Goal: Use online tool/utility: Utilize a website feature to perform a specific function

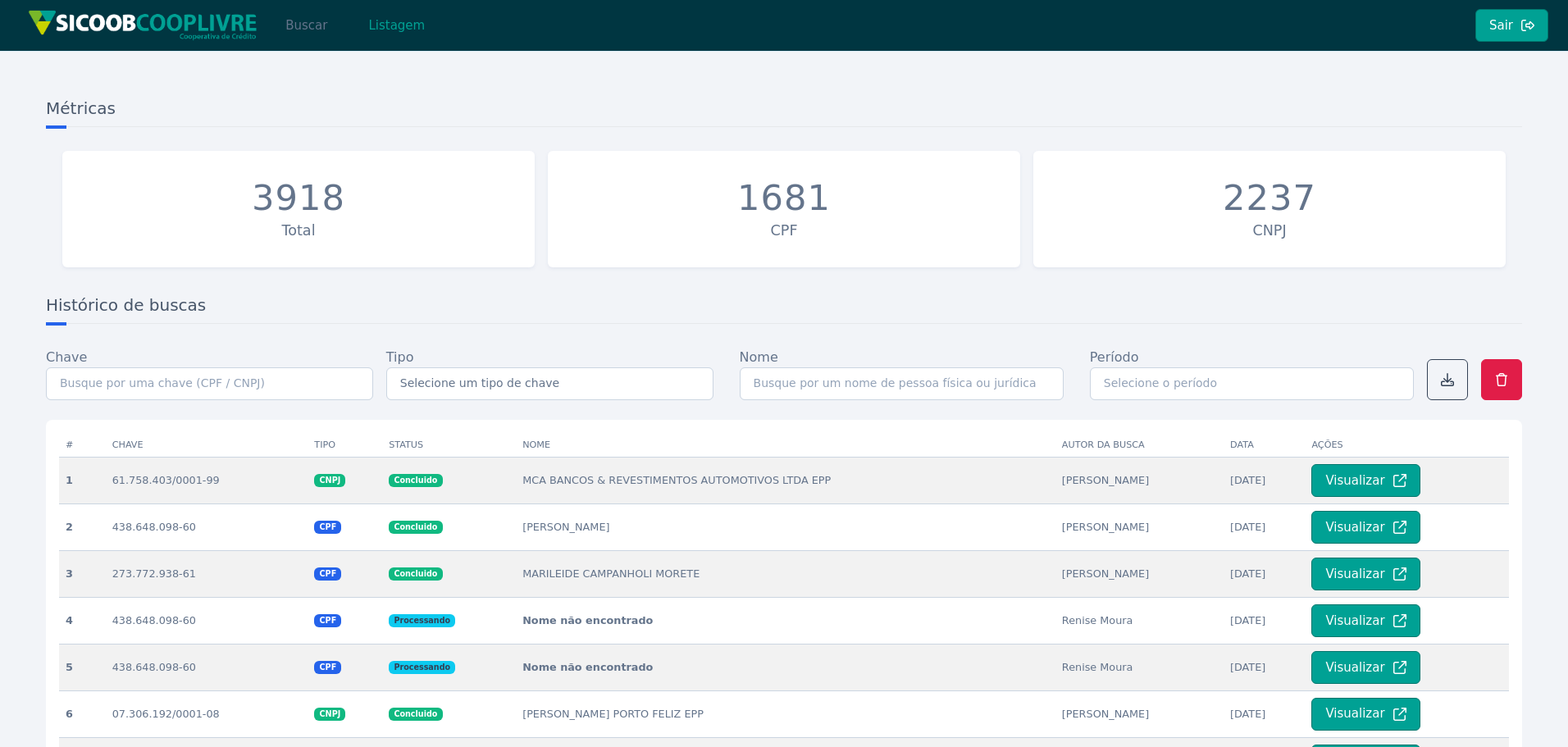
click at [296, 24] on button "Buscar" at bounding box center [306, 25] width 70 height 33
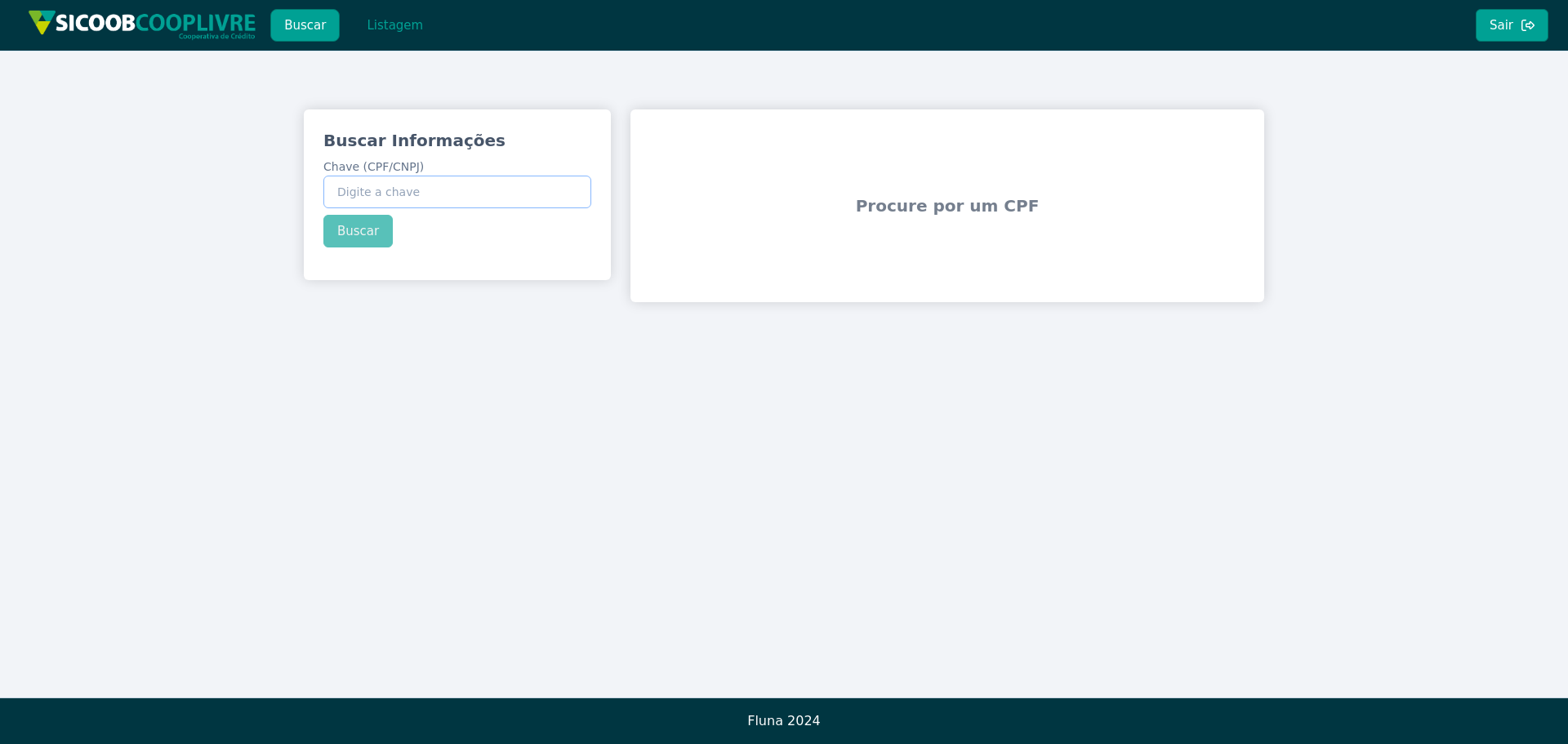
click at [420, 185] on input "Chave (CPF/CNPJ)" at bounding box center [457, 191] width 268 height 32
paste input "150.557.518-43"
type input "150.557.518-43"
click at [345, 234] on div "Buscar Informações Chave (CPF/CNPJ) 150.557.518-43 Buscar" at bounding box center [458, 189] width 307 height 158
click at [367, 234] on button "Buscar" at bounding box center [358, 231] width 70 height 32
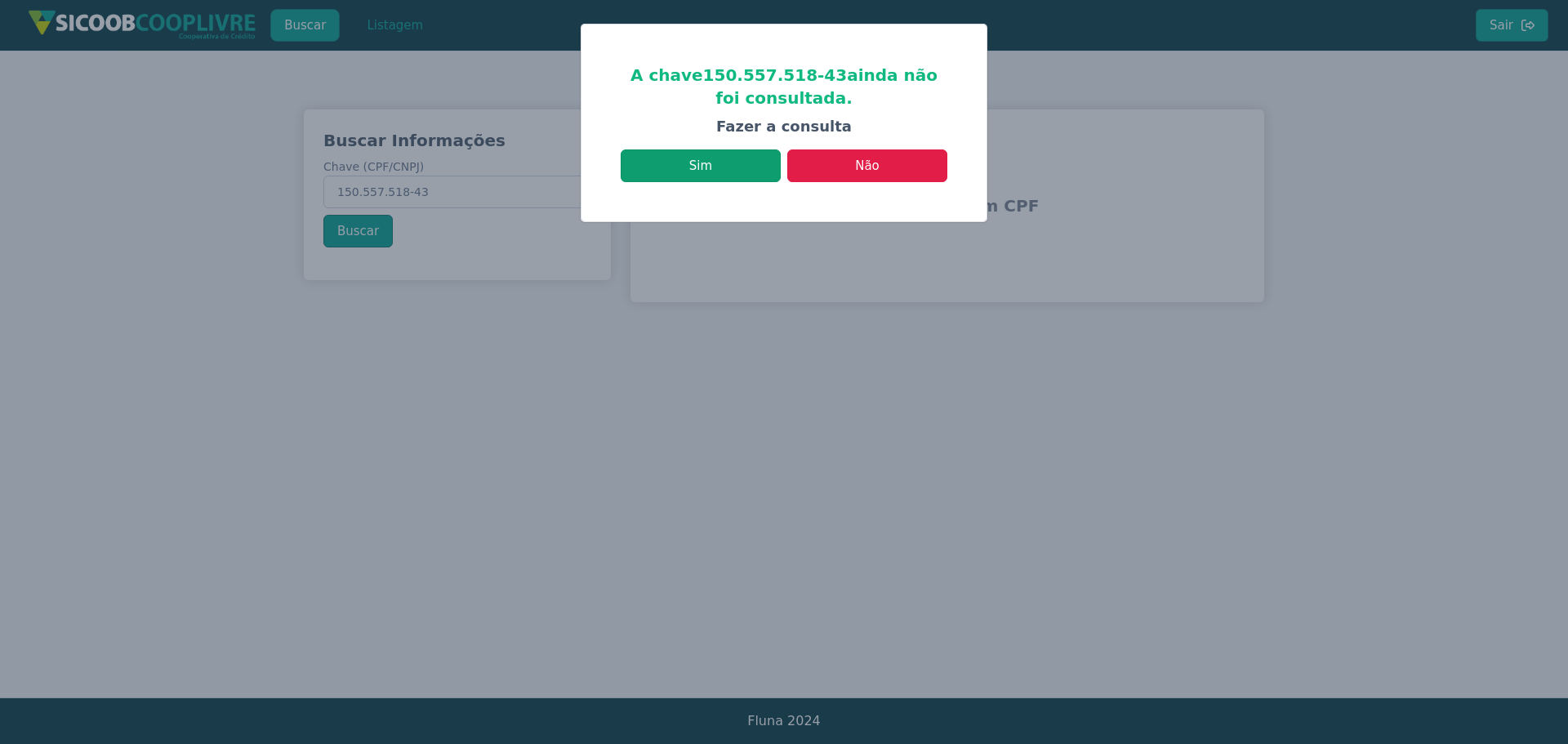
click at [737, 165] on button "Sim" at bounding box center [700, 165] width 160 height 32
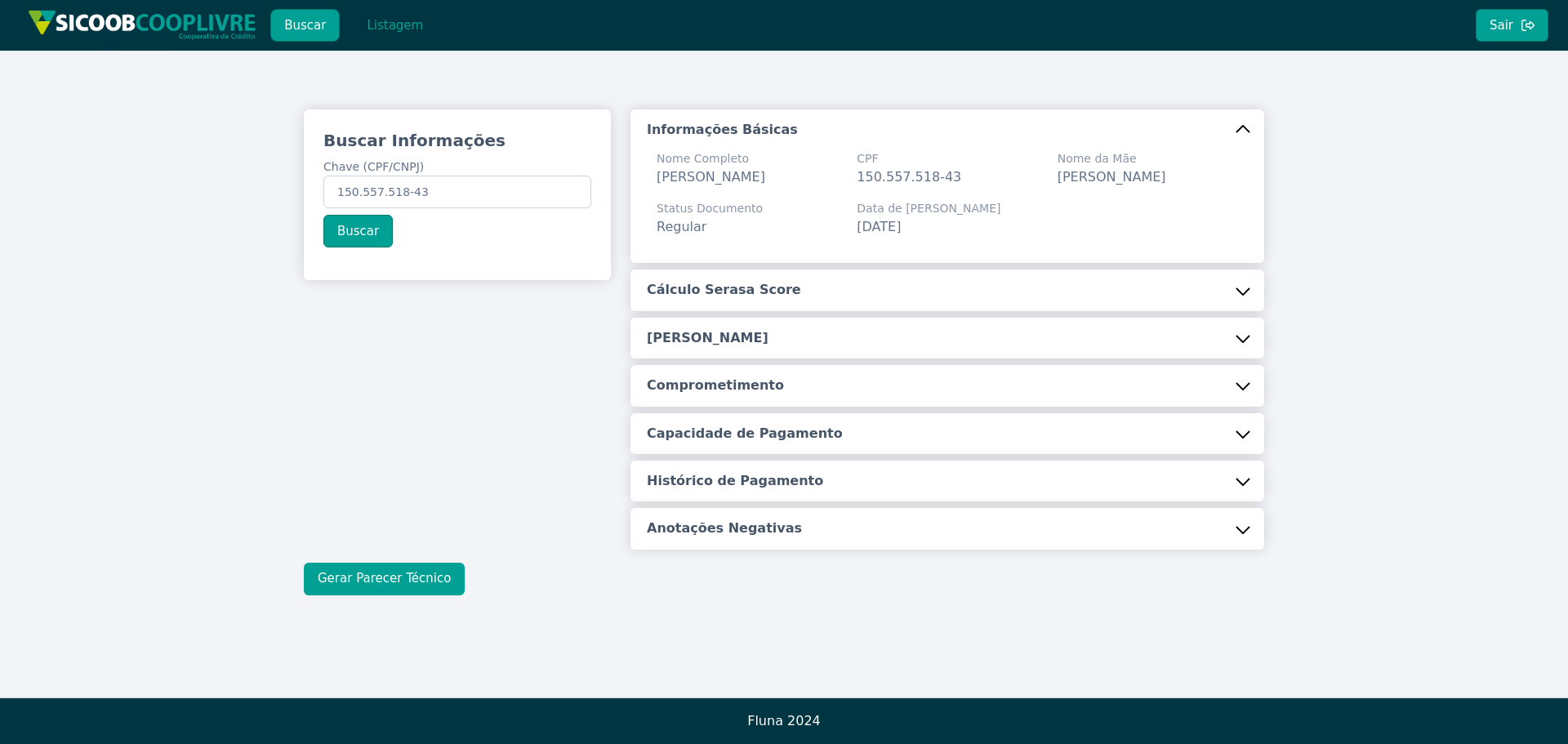
click at [396, 593] on button "Gerar Parecer Técnico" at bounding box center [385, 579] width 161 height 32
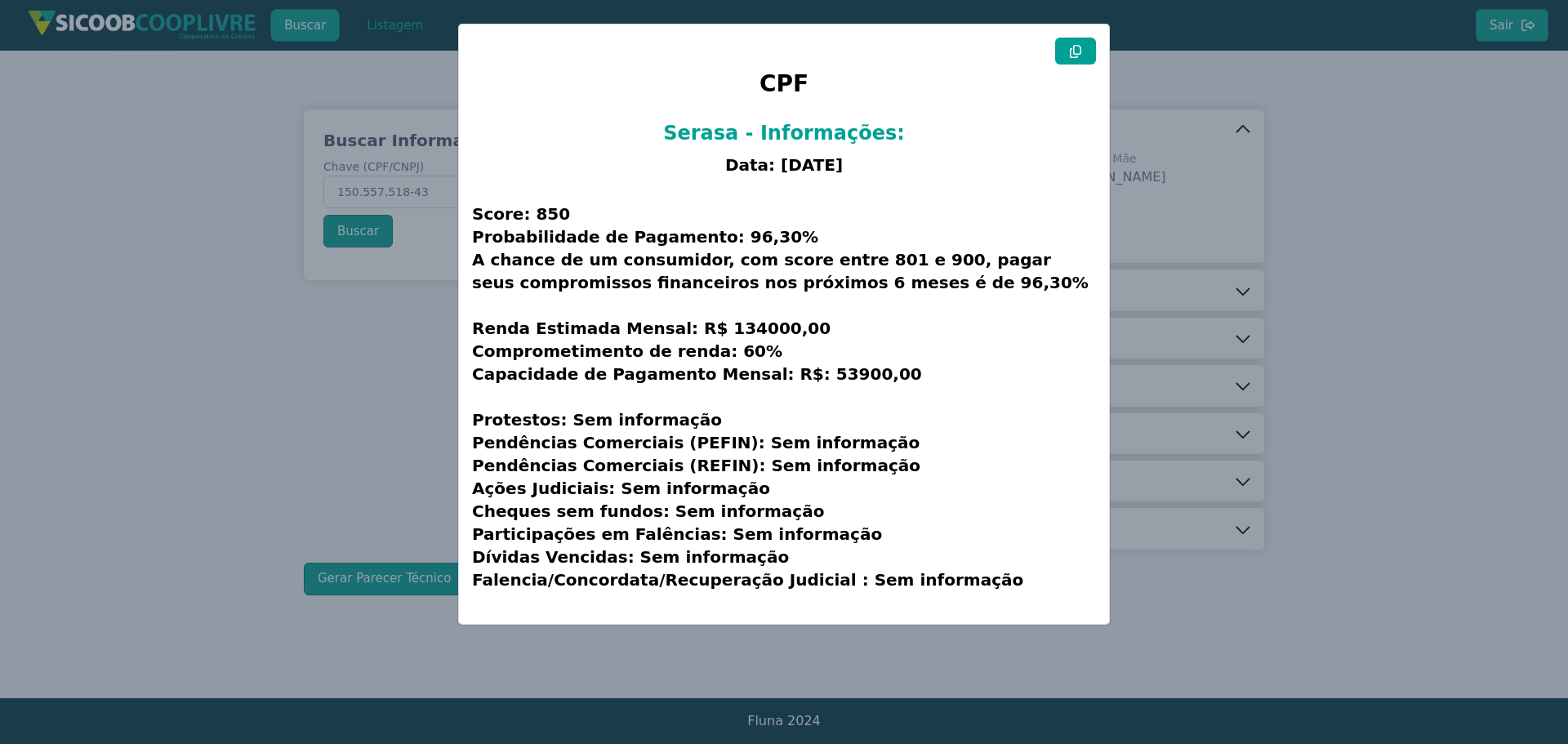
click at [1073, 54] on icon at bounding box center [1076, 52] width 13 height 13
